Goal: Transaction & Acquisition: Purchase product/service

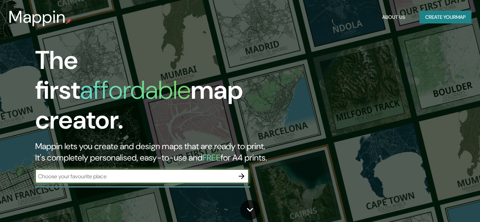
click at [162, 172] on input "text" at bounding box center [134, 176] width 199 height 8
type input "Ecuador , Otavalo"
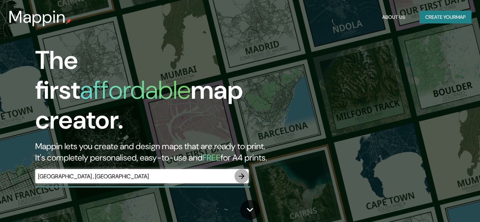
click at [240, 172] on icon "button" at bounding box center [241, 176] width 9 height 9
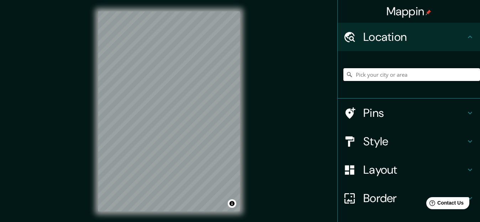
click at [383, 76] on input "Pick your city or area" at bounding box center [411, 74] width 137 height 13
type input "e"
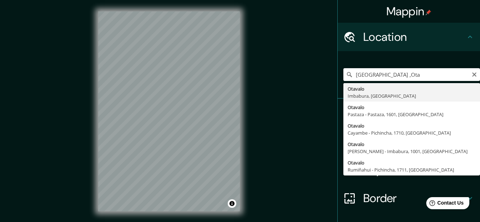
type input "Otavalo, Imbabura, Ecuador"
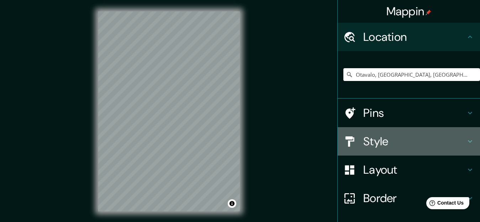
click at [464, 137] on div "Style" at bounding box center [408, 141] width 142 height 28
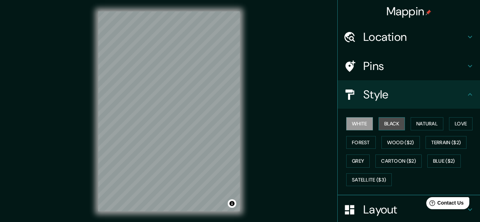
click at [398, 122] on button "Black" at bounding box center [391, 123] width 27 height 13
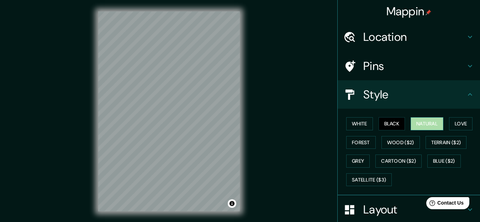
click at [427, 120] on button "Natural" at bounding box center [426, 123] width 33 height 13
click at [359, 141] on button "Forest" at bounding box center [361, 142] width 30 height 13
click at [418, 121] on button "Natural" at bounding box center [426, 123] width 33 height 13
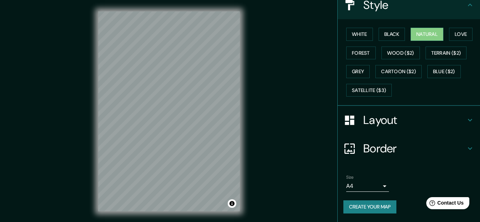
scroll to position [78, 0]
